Goal: Transaction & Acquisition: Purchase product/service

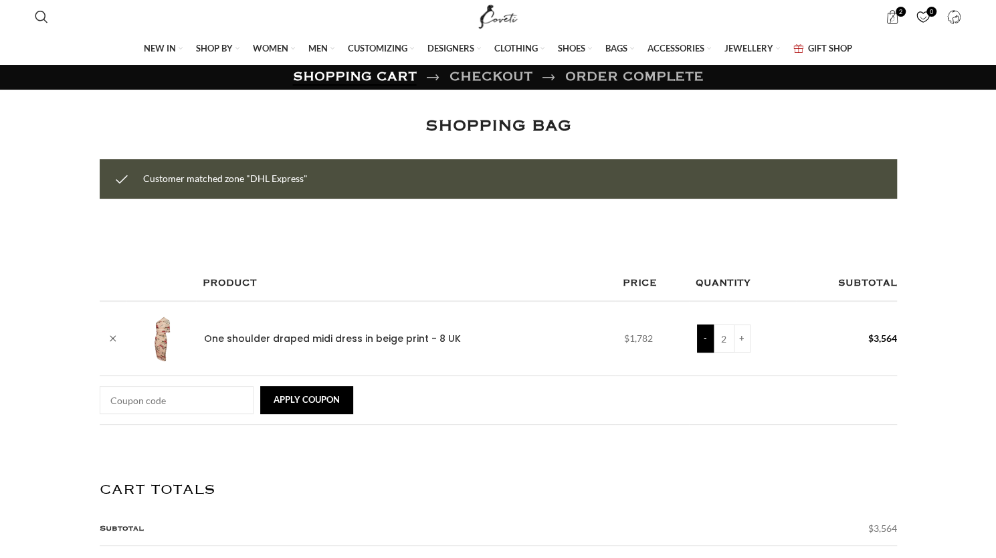
click at [697, 325] on input "-" at bounding box center [705, 339] width 17 height 28
type input "1"
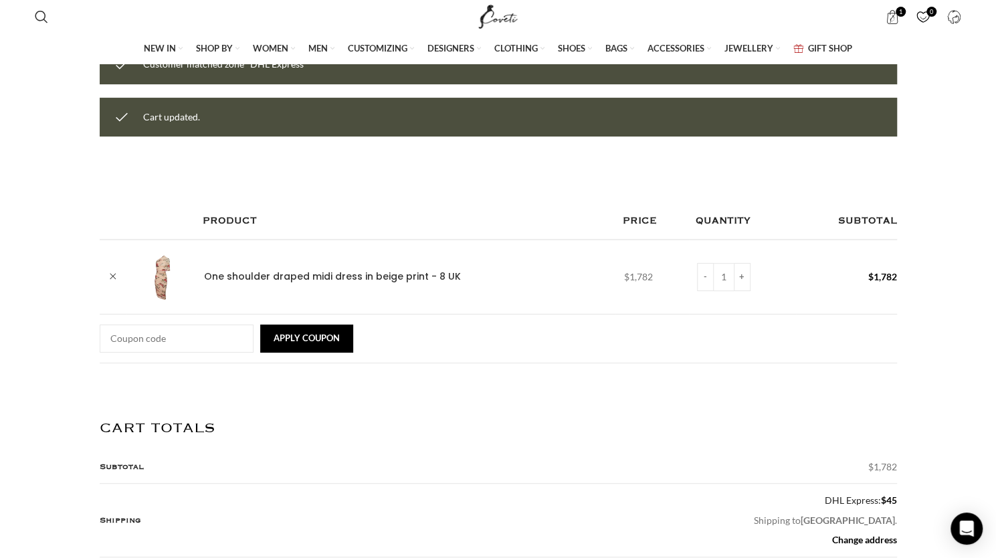
scroll to position [0, 282]
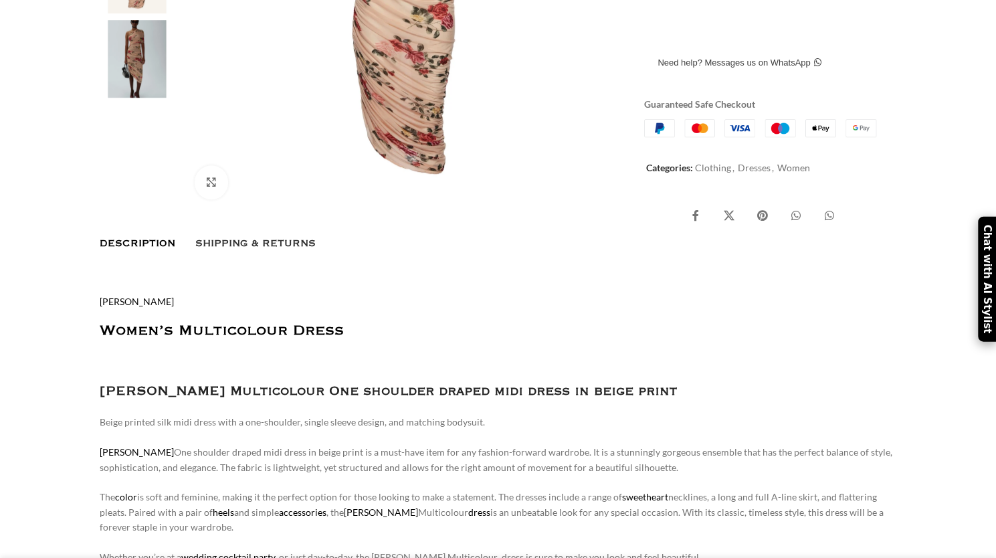
click at [228, 251] on span "Shipping & Returns" at bounding box center [255, 243] width 120 height 15
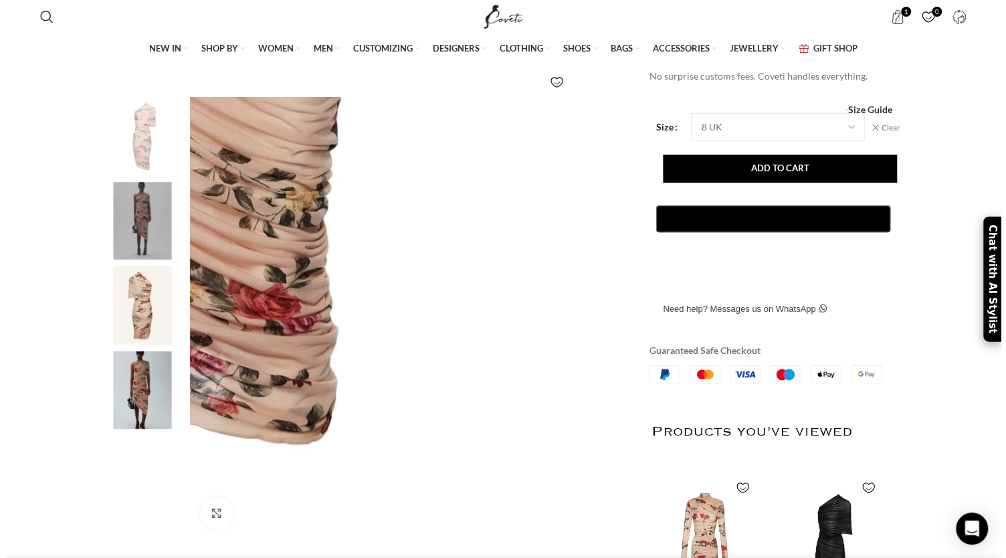
scroll to position [268, 0]
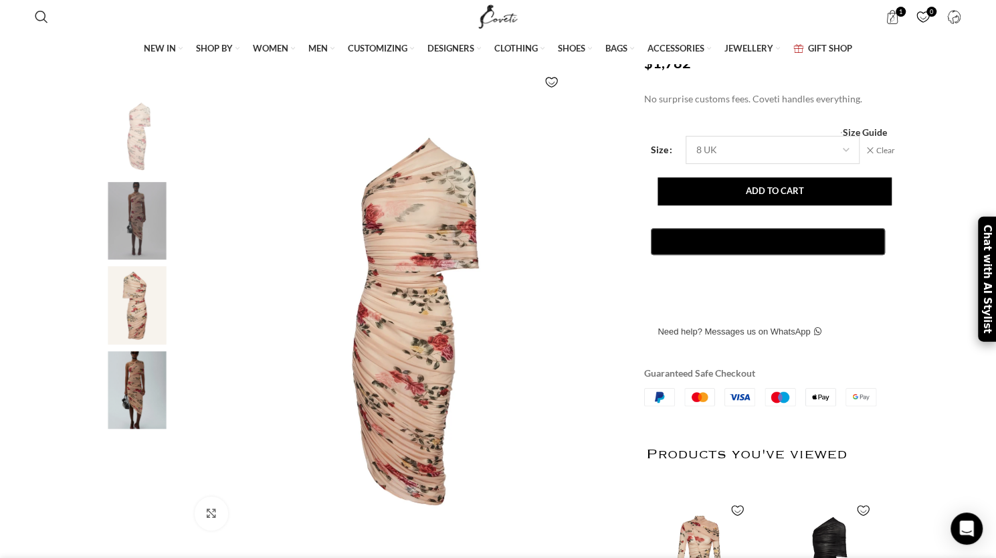
click at [840, 164] on select "Choose an option 6 UK 8 UK 10 UK 12 UK 14 UK" at bounding box center [773, 150] width 174 height 28
click at [868, 132] on span "Size Guide" at bounding box center [864, 132] width 44 height 0
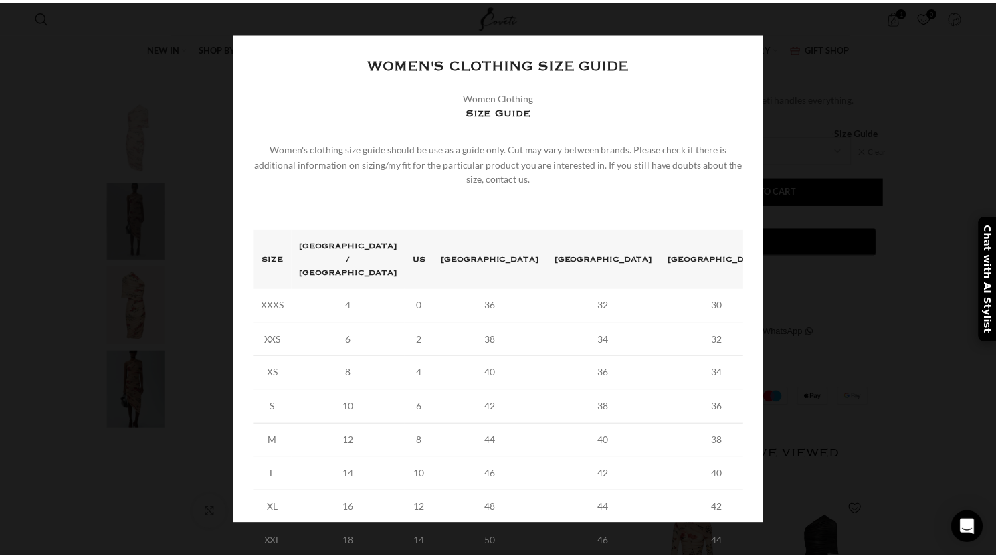
scroll to position [0, 845]
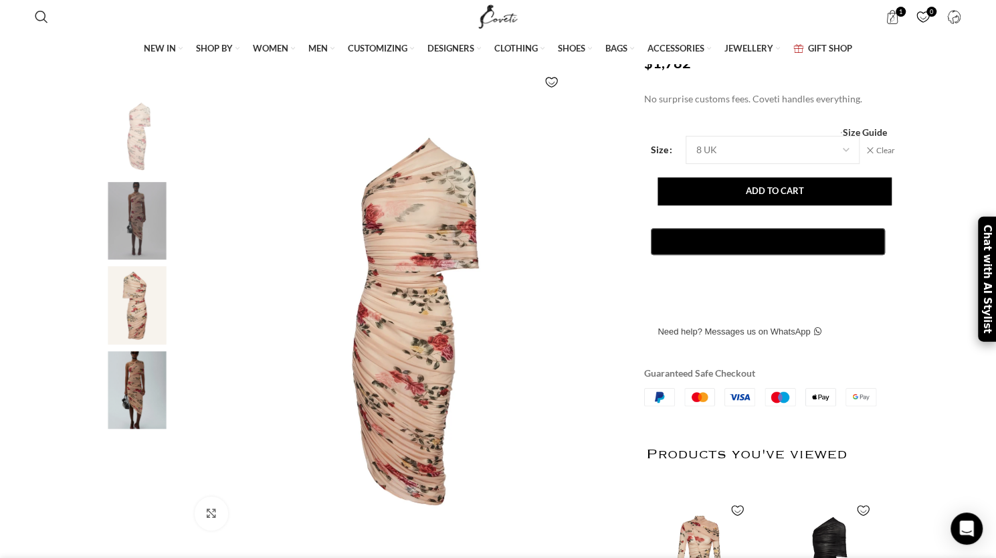
click at [127, 400] on img at bounding box center [137, 390] width 82 height 78
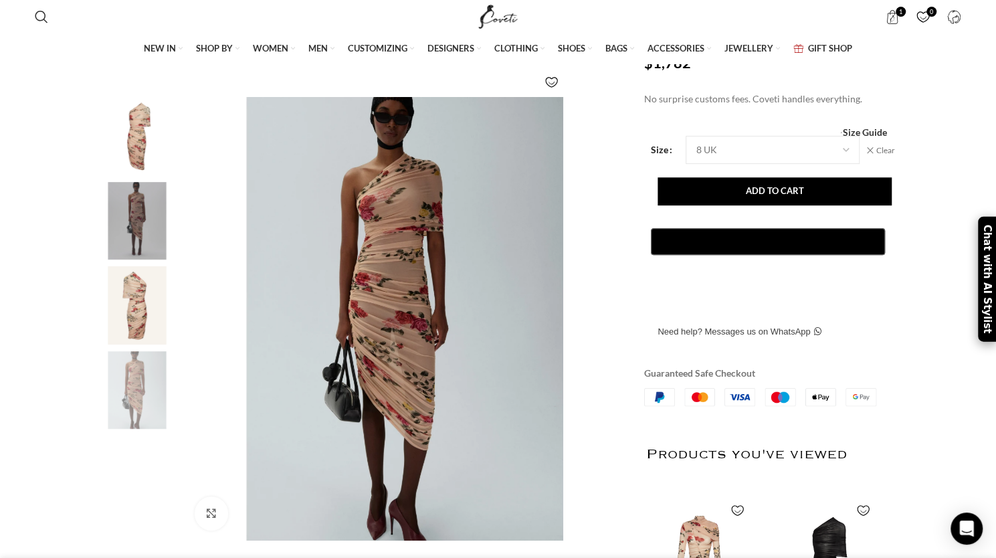
scroll to position [0, 986]
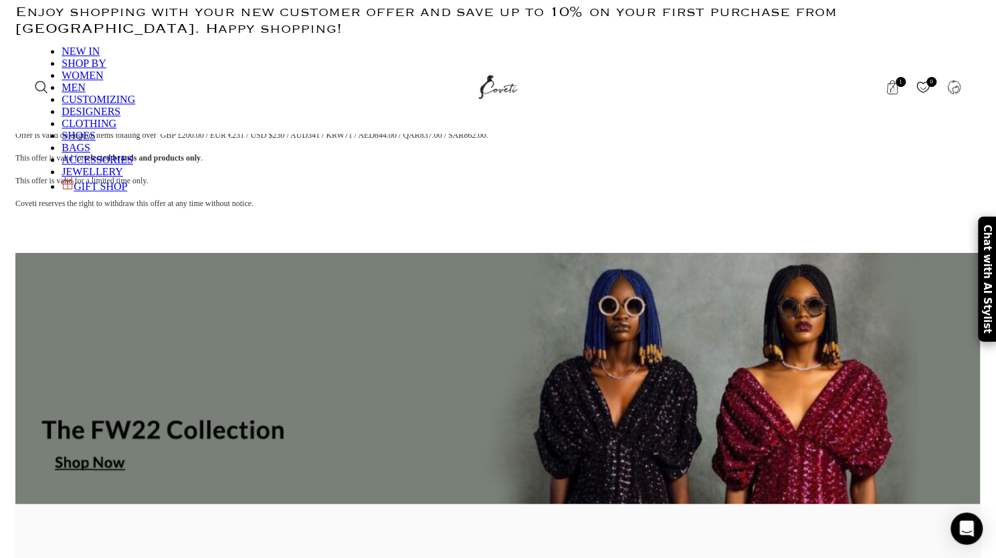
scroll to position [201, 0]
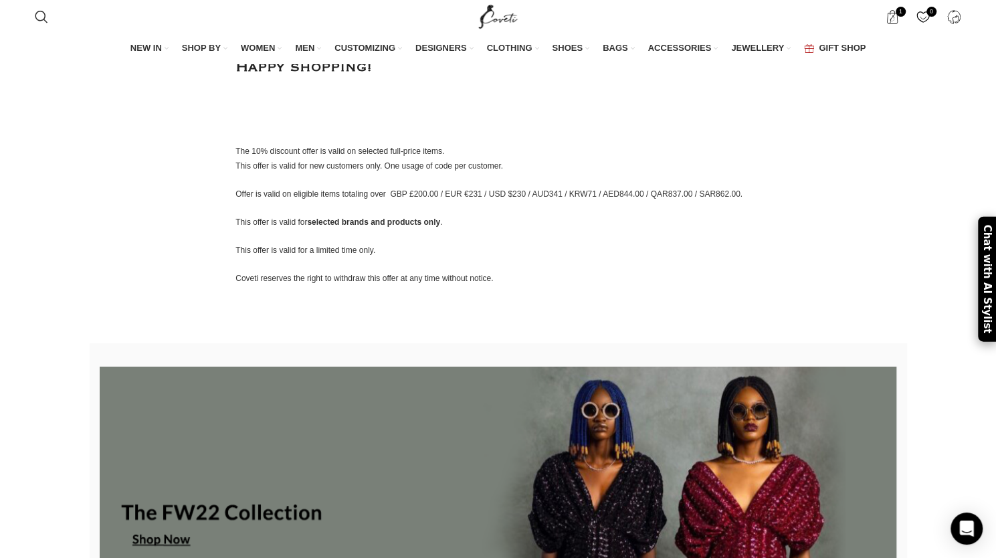
click at [897, 356] on div "Nice to meet you! Sign up and enjoy 10% off Use code N10FF at the checkout. Enj…" at bounding box center [499, 478] width 818 height 1140
